Goal: Information Seeking & Learning: Learn about a topic

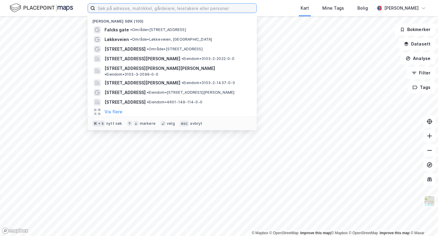
click at [191, 7] on input at bounding box center [175, 8] width 161 height 9
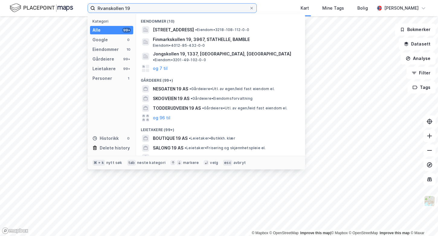
click at [101, 7] on input "Rvanskollen 19" at bounding box center [172, 8] width 154 height 9
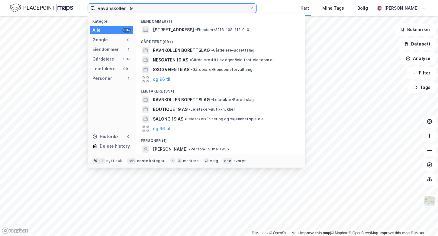
click at [126, 8] on input "Ravanskollen 19" at bounding box center [172, 8] width 154 height 9
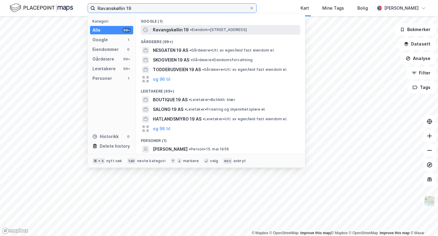
type input "Ravanskøllin 19"
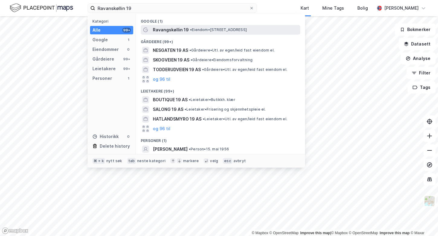
click at [174, 30] on span "Ravangskøllin 19" at bounding box center [171, 29] width 36 height 7
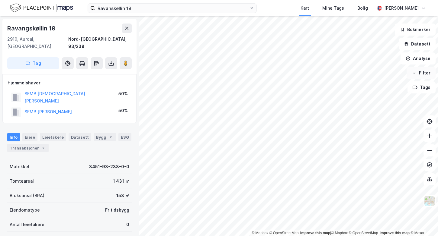
click at [417, 77] on div "© Mapbox © OpenStreetMap Improve this map | © Mapbox © OpenStreetMap Improve th…" at bounding box center [219, 126] width 438 height 220
click at [126, 60] on image at bounding box center [126, 63] width 4 height 6
